Goal: Information Seeking & Learning: Find specific fact

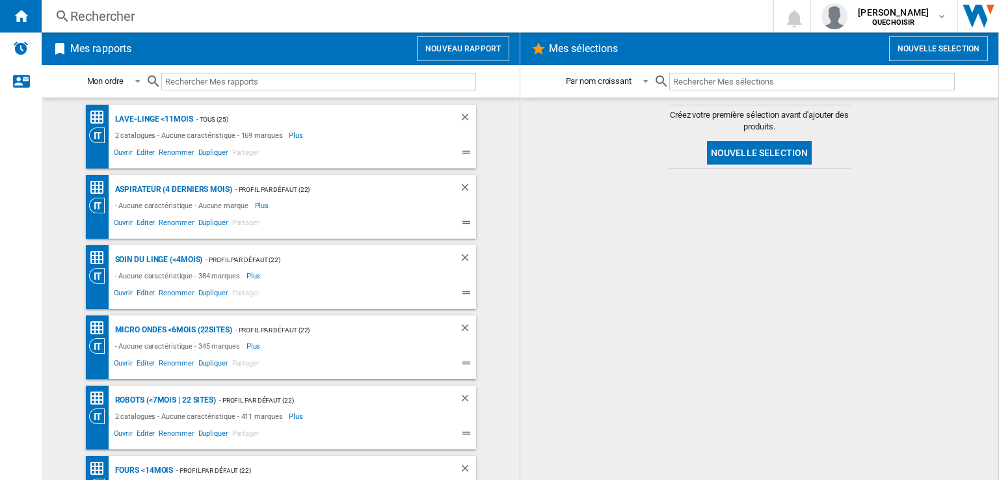
click at [228, 22] on div "Rechercher" at bounding box center [404, 16] width 668 height 18
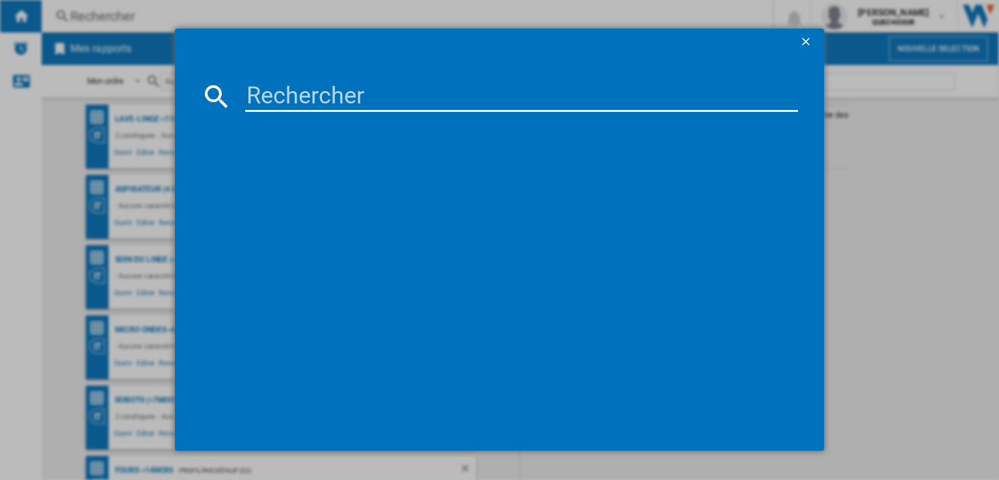
click at [323, 98] on input at bounding box center [521, 96] width 553 height 31
type input "Elica switch"
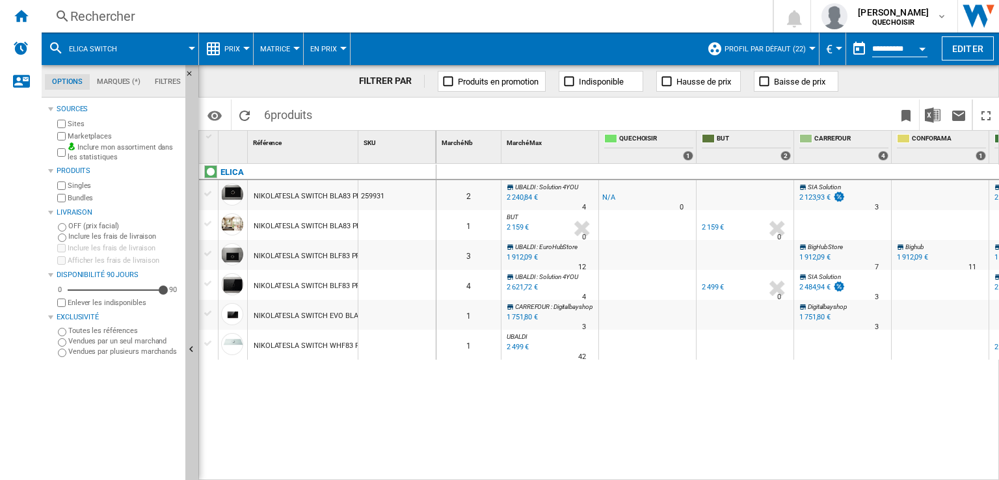
click at [95, 136] on label "Marketplaces" at bounding box center [124, 136] width 112 height 10
click at [78, 198] on label "Bundles" at bounding box center [124, 198] width 112 height 10
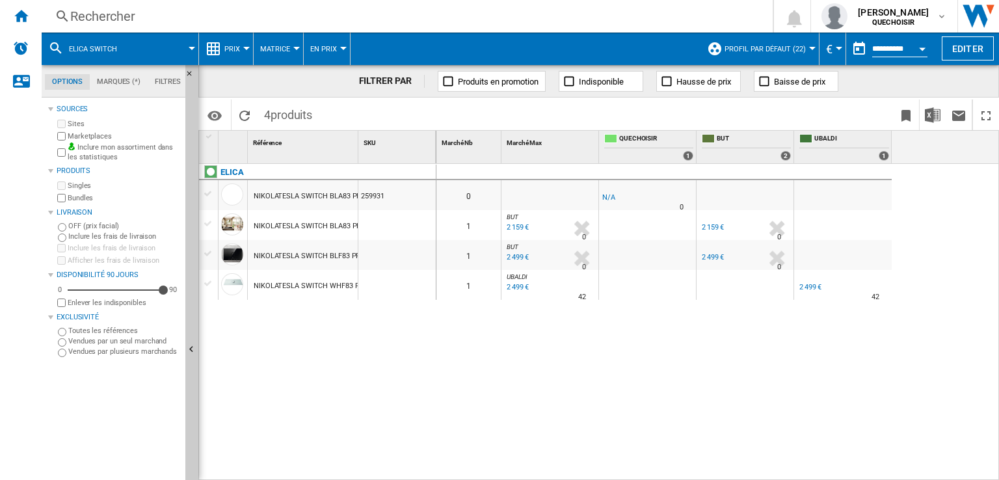
click at [291, 47] on button "Matrice" at bounding box center [278, 49] width 36 height 33
click at [298, 120] on button "Classement" at bounding box center [290, 111] width 74 height 31
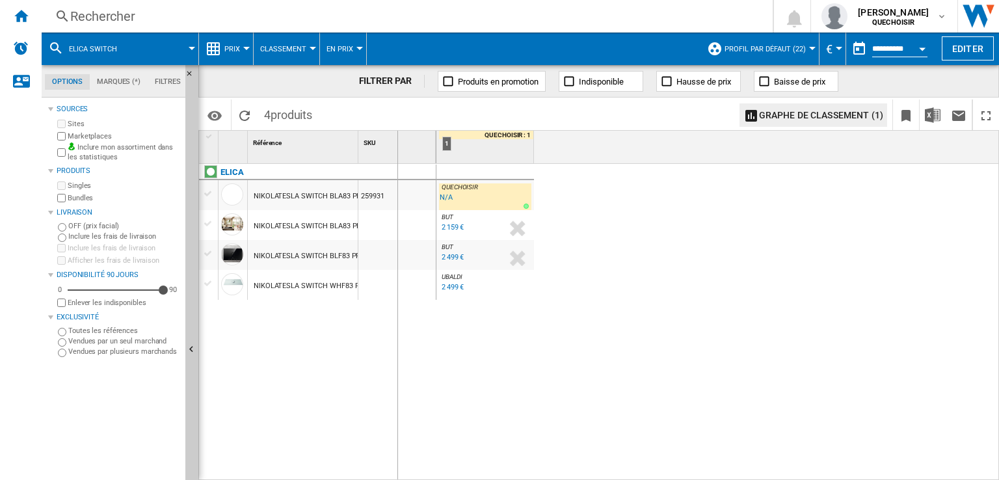
drag, startPoint x: 358, startPoint y: 146, endPoint x: 397, endPoint y: 142, distance: 38.6
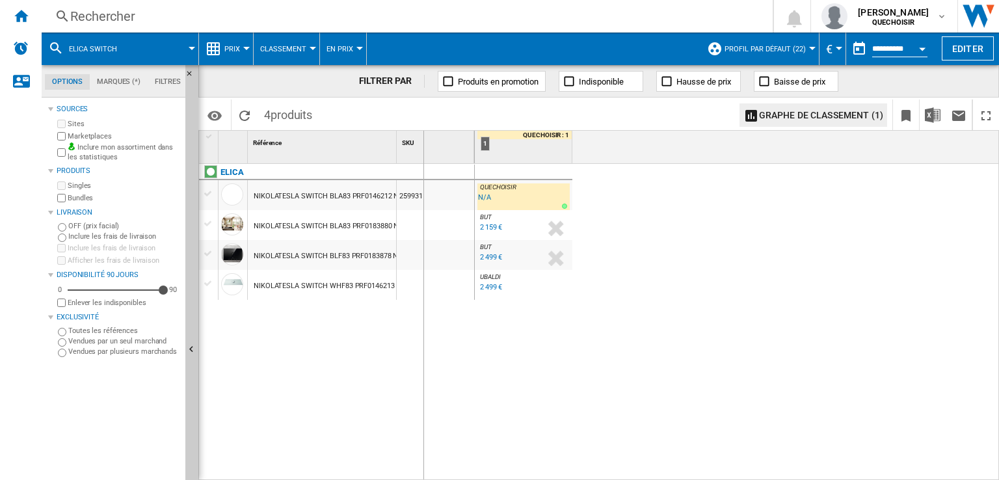
drag, startPoint x: 397, startPoint y: 142, endPoint x: 423, endPoint y: 147, distance: 26.5
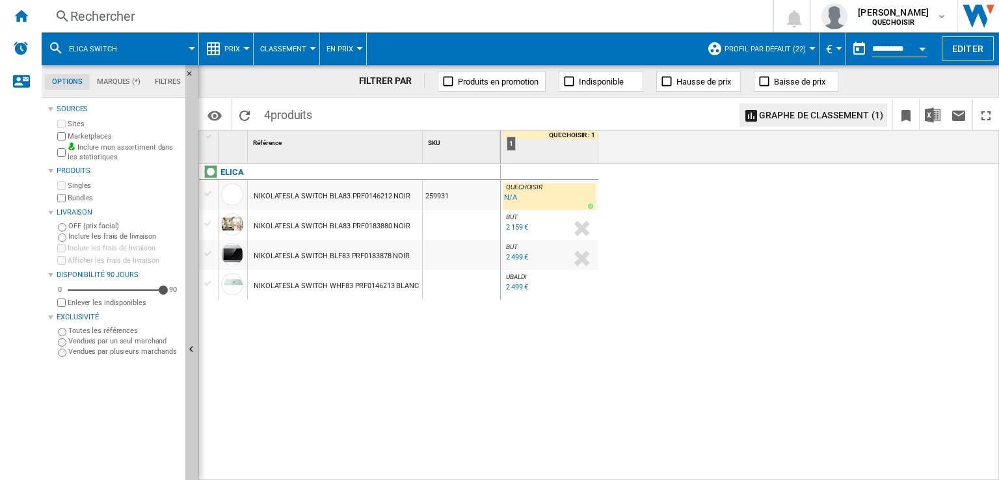
click at [519, 228] on div "2 159 €" at bounding box center [517, 227] width 22 height 8
click at [158, 21] on div "Rechercher" at bounding box center [404, 16] width 668 height 18
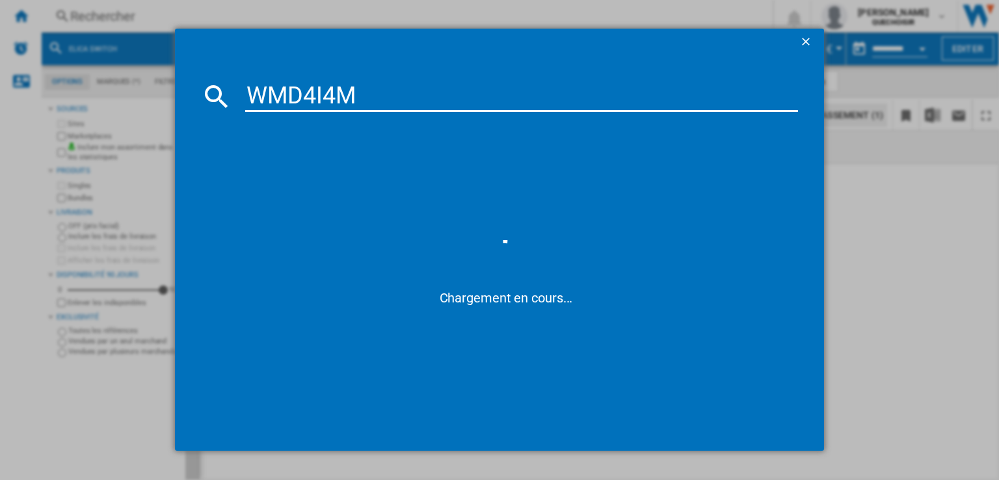
type input "WMD4I4"
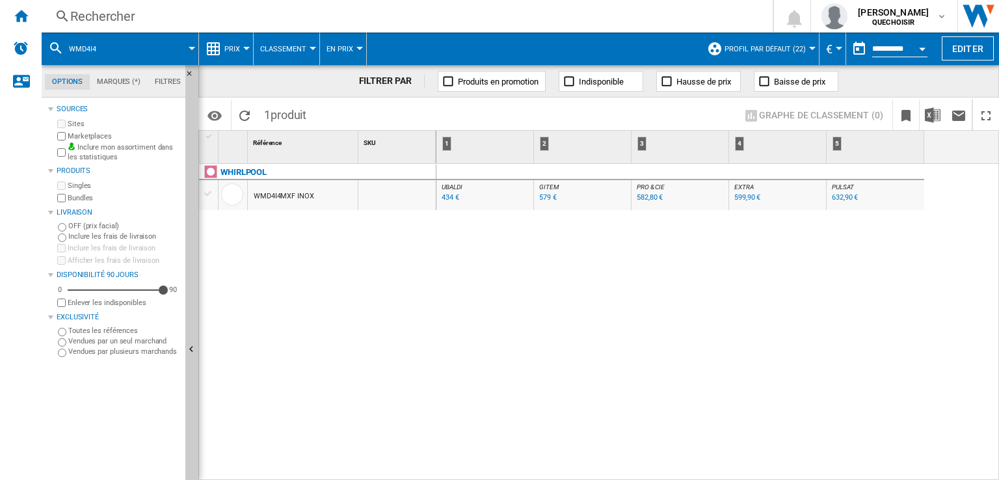
click at [446, 319] on div "UBALDI : UBALDI -1.0 % 434 € % N/A UBALDI : UBALDI GITEM : GITEM -1.0 % 579 € %…" at bounding box center [717, 322] width 563 height 317
click at [453, 199] on div "434 €" at bounding box center [451, 197] width 18 height 8
